Goal: Register for event/course

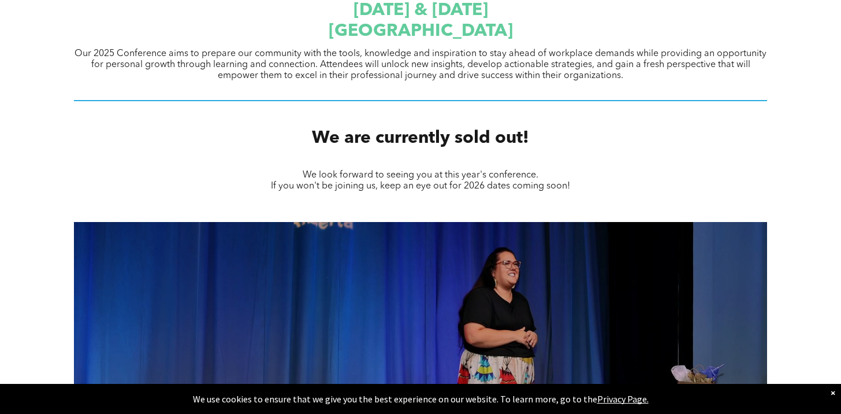
scroll to position [500, 0]
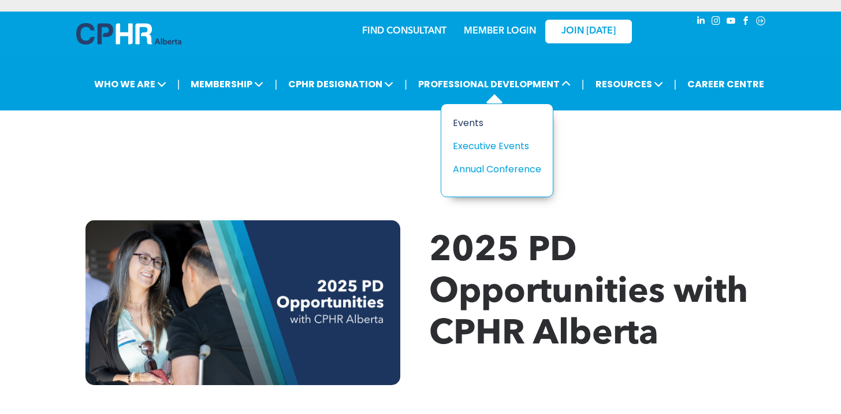
click at [477, 126] on div "Events" at bounding box center [493, 123] width 80 height 14
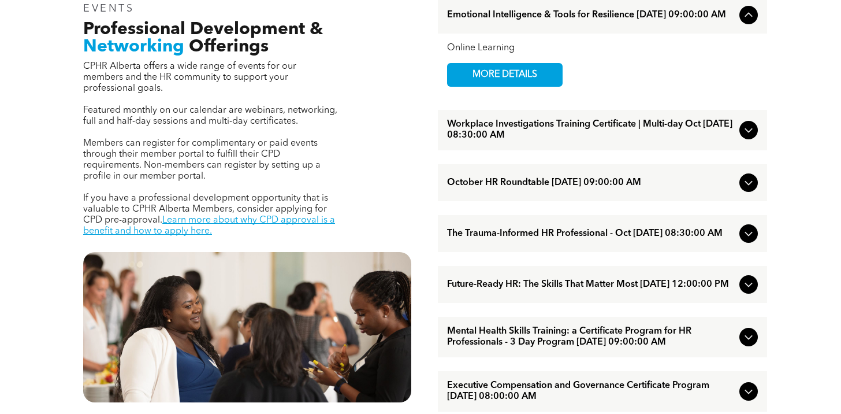
scroll to position [416, 0]
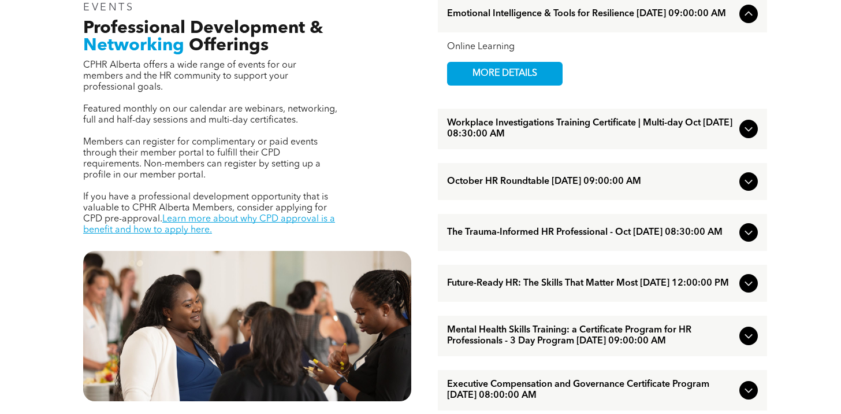
click at [743, 239] on icon at bounding box center [749, 232] width 14 height 14
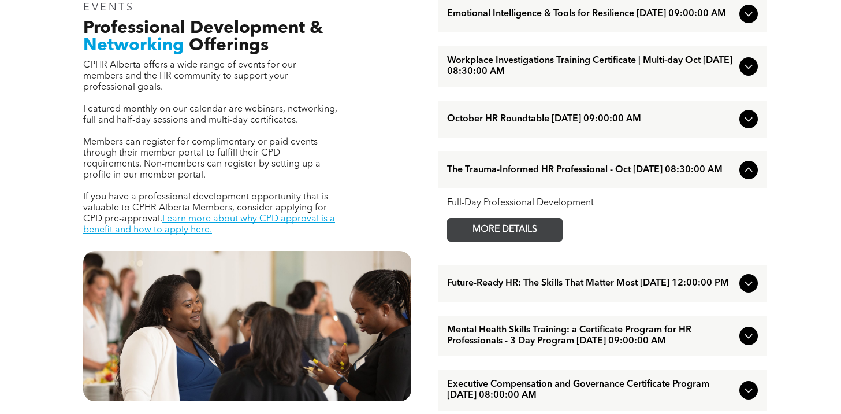
click at [530, 239] on span "MORE DETAILS" at bounding box center [504, 229] width 91 height 23
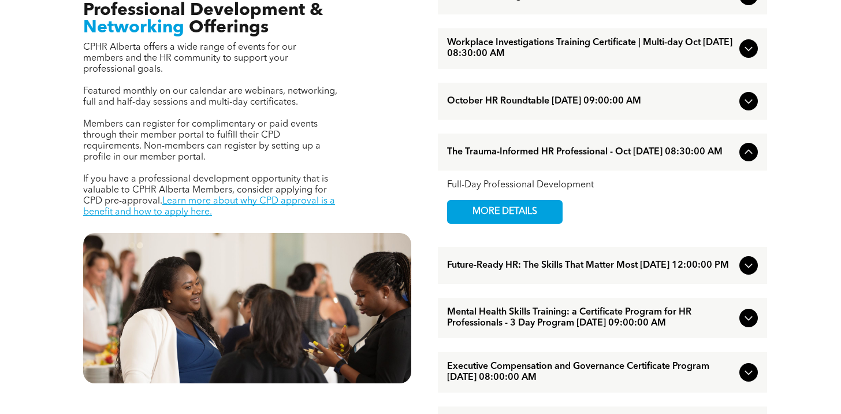
scroll to position [434, 0]
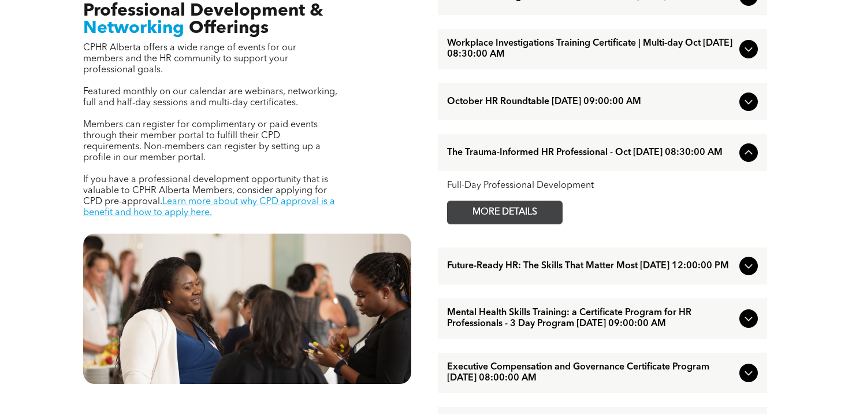
click at [531, 224] on span "MORE DETAILS" at bounding box center [504, 212] width 91 height 23
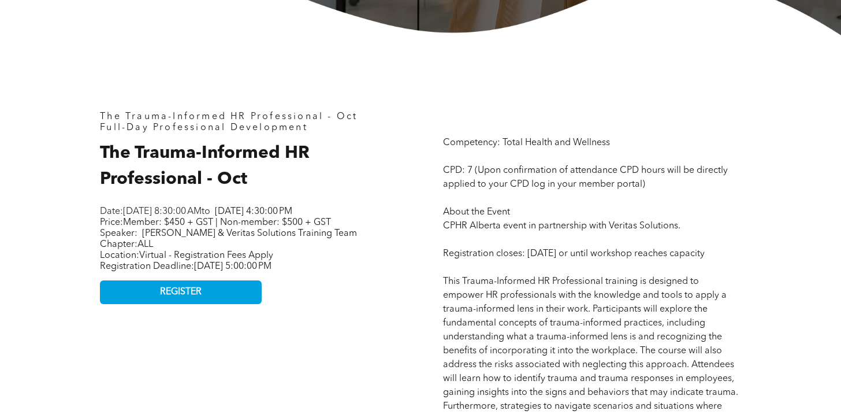
scroll to position [437, 0]
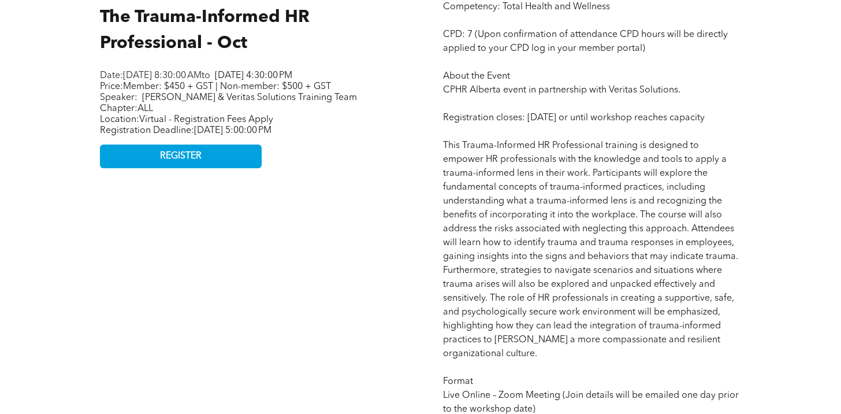
scroll to position [592, 0]
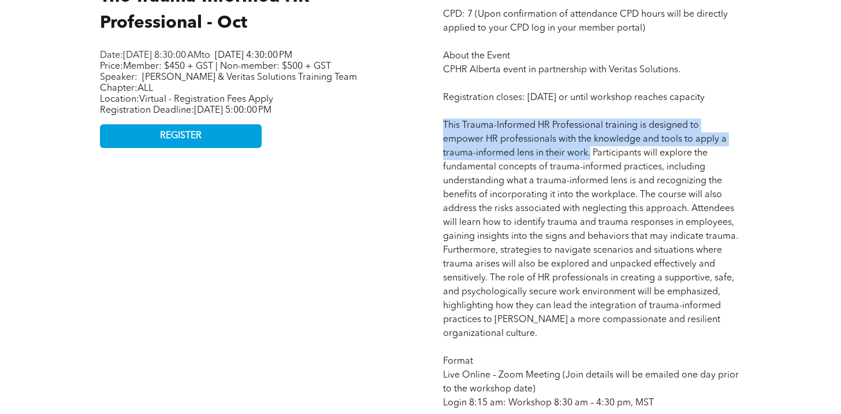
drag, startPoint x: 590, startPoint y: 168, endPoint x: 436, endPoint y: 133, distance: 157.5
copy span "This Trauma-Informed HR Professional training is designed to empower HR profess…"
